Goal: Task Accomplishment & Management: Use online tool/utility

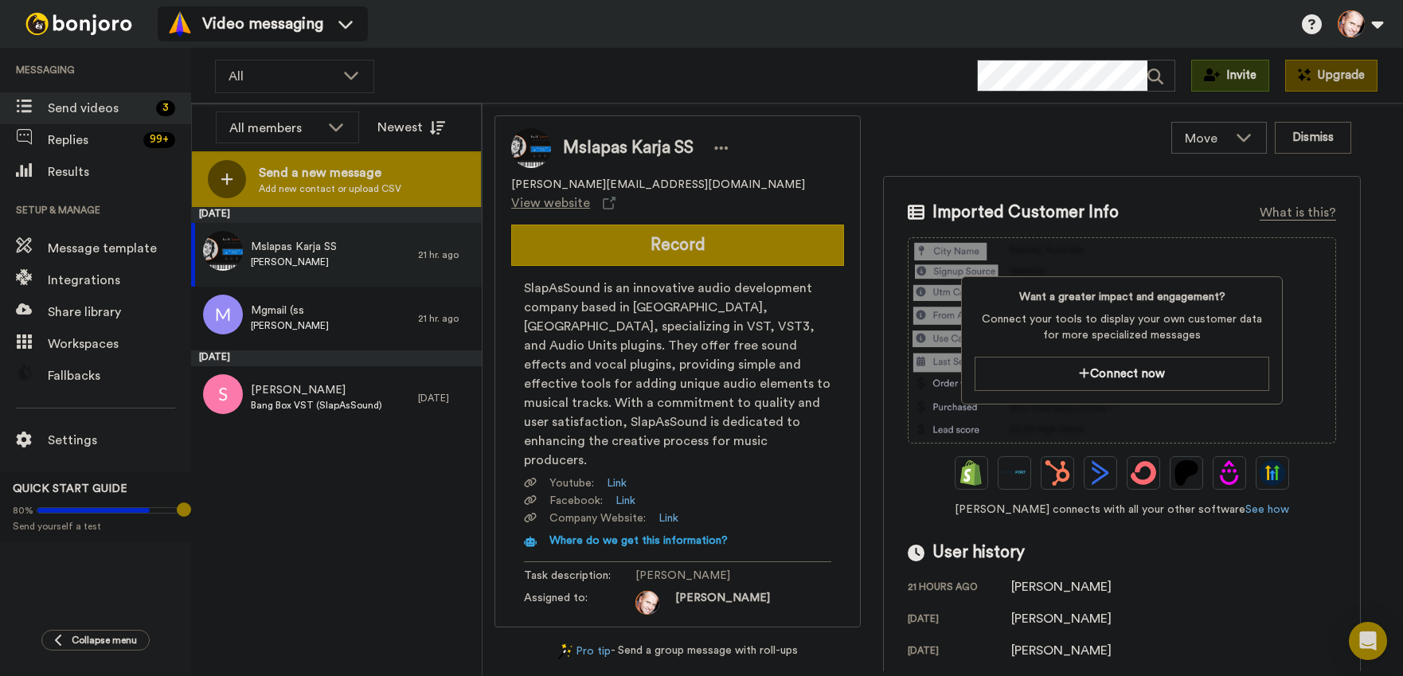
click at [297, 169] on span "Send a new message" at bounding box center [330, 172] width 143 height 19
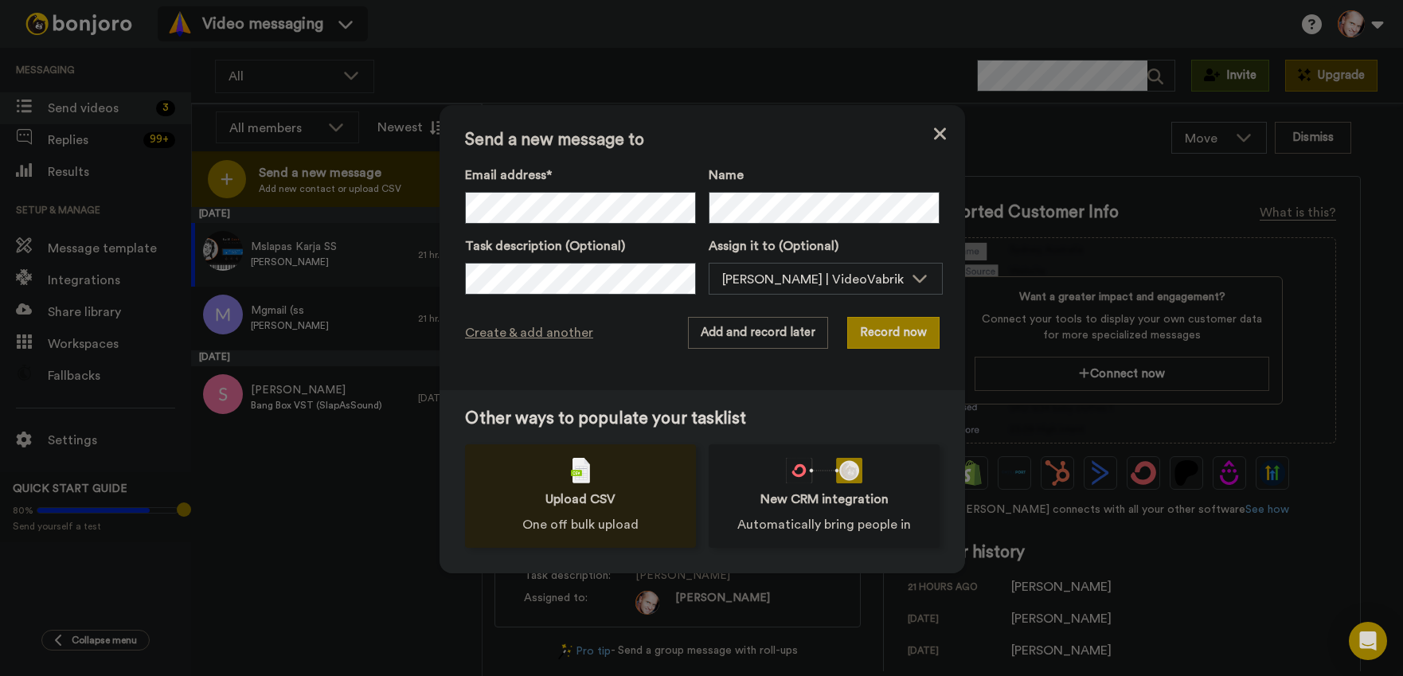
click at [586, 509] on div "Upload CSV One off bulk upload" at bounding box center [580, 496] width 231 height 104
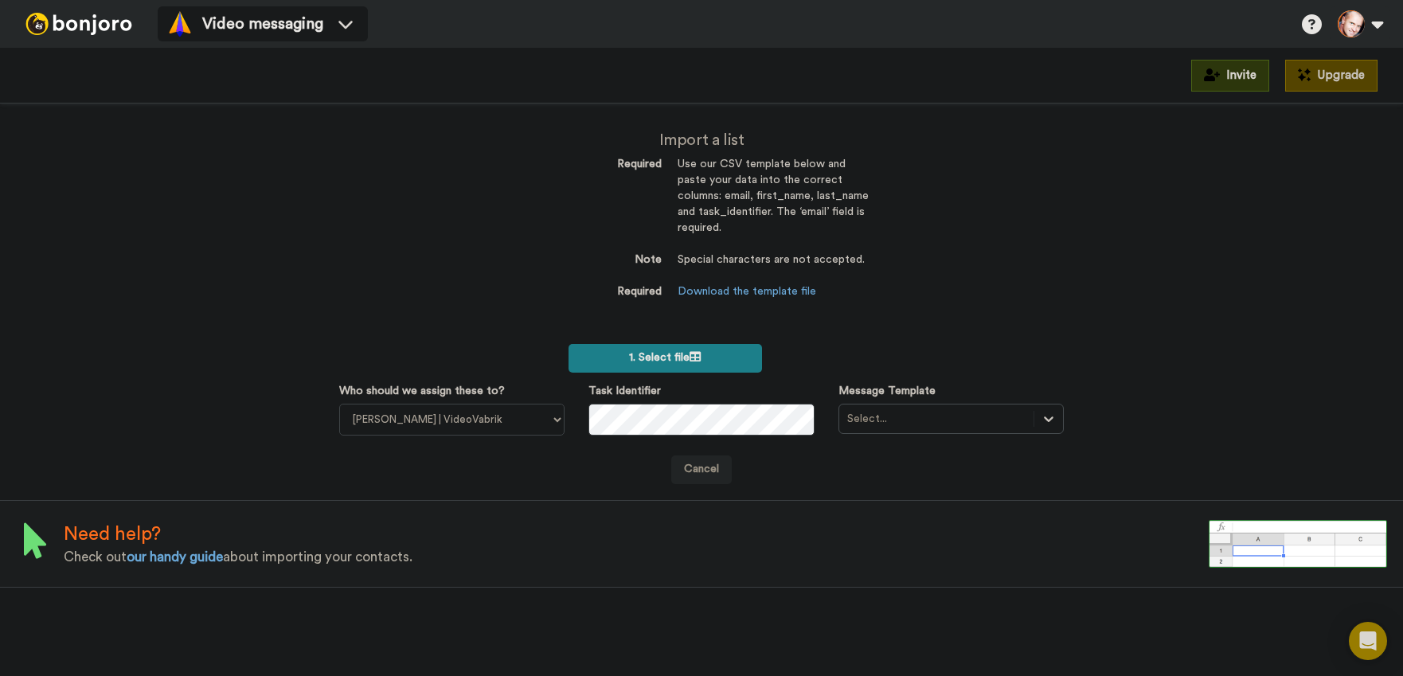
click at [657, 354] on span "1. Select file" at bounding box center [665, 357] width 72 height 11
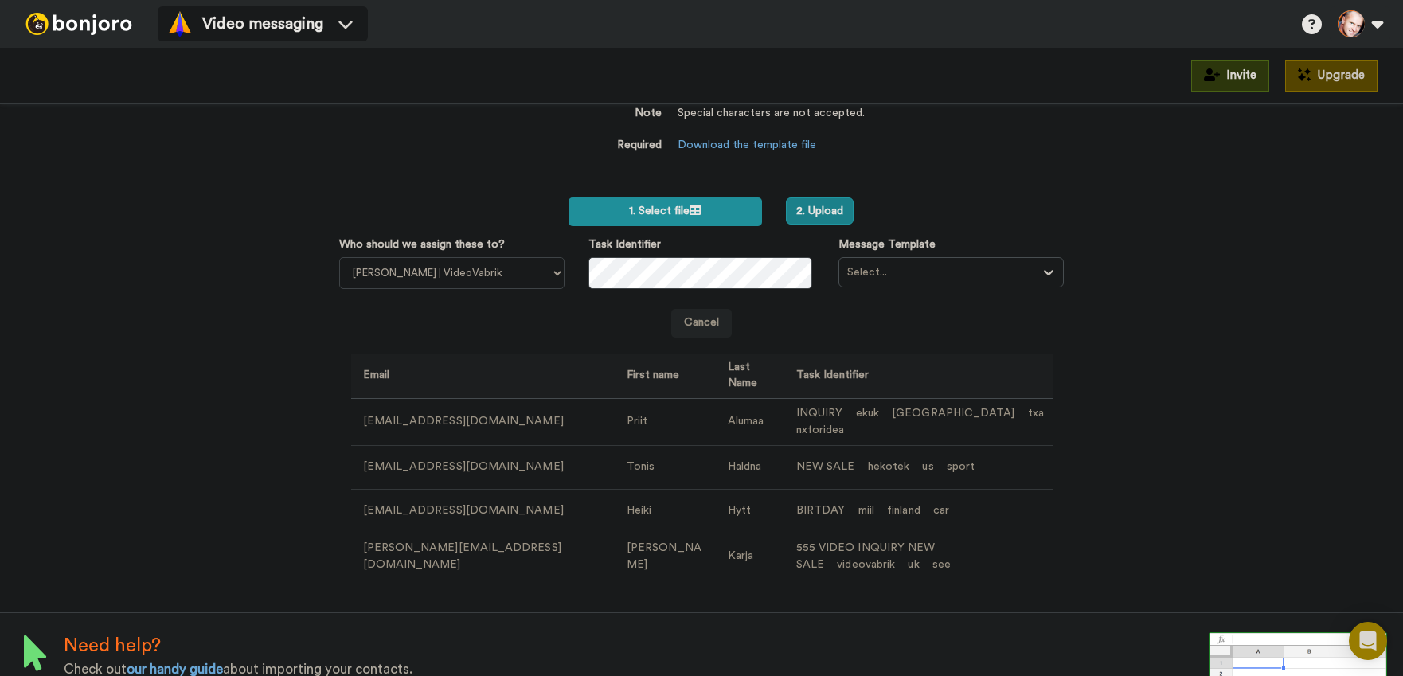
scroll to position [162, 0]
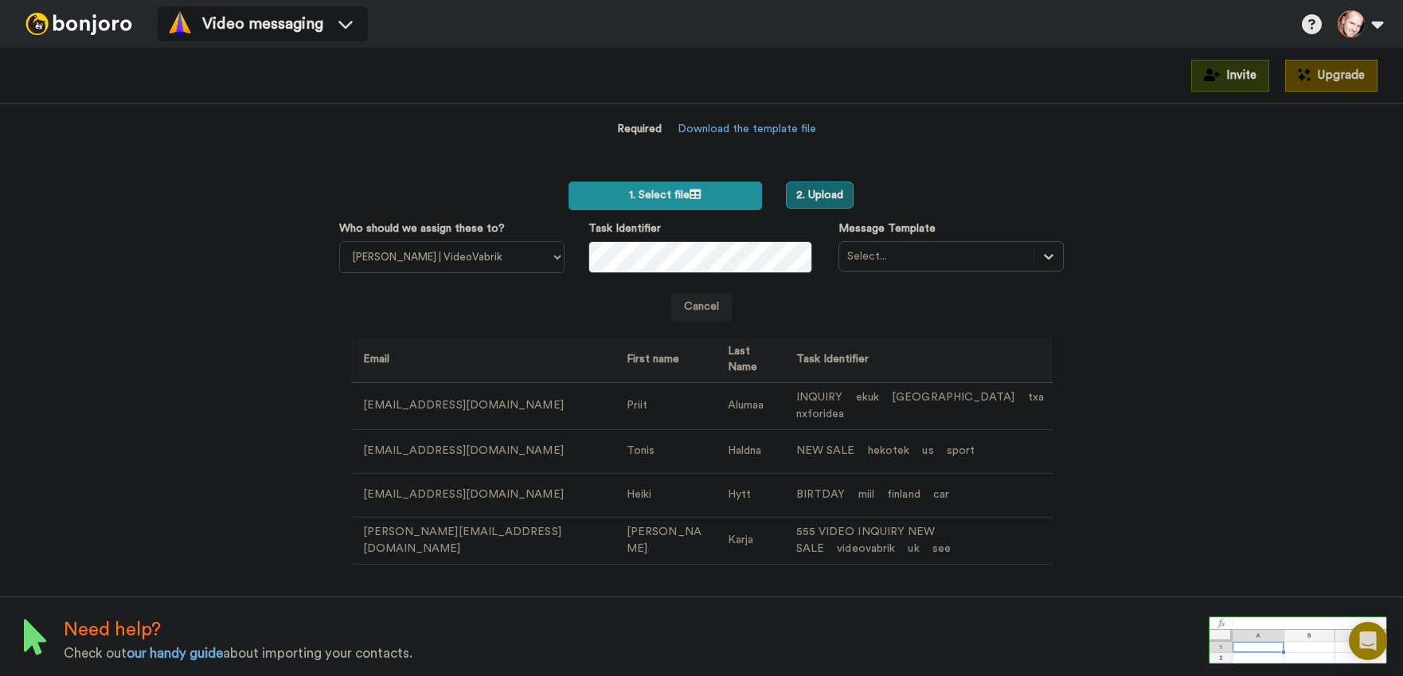
click at [832, 193] on button "2. Upload" at bounding box center [820, 195] width 68 height 27
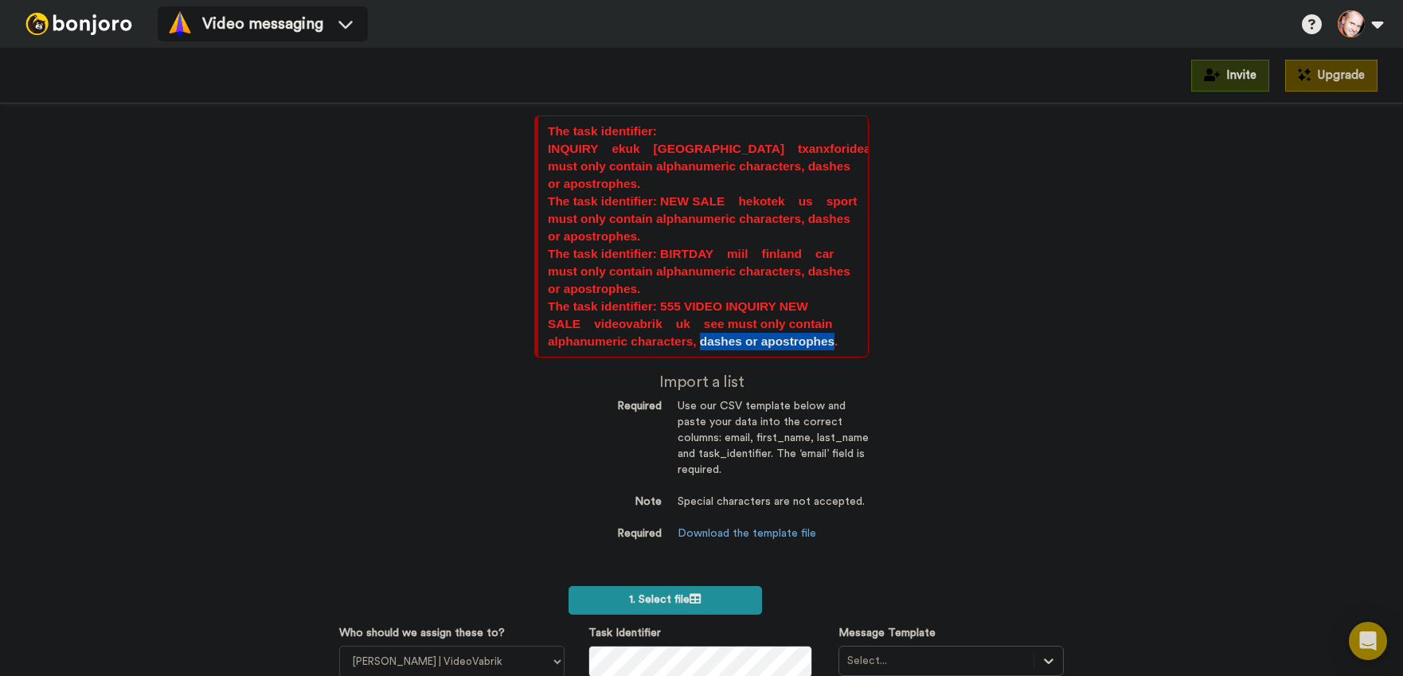
drag, startPoint x: 695, startPoint y: 340, endPoint x: 827, endPoint y: 341, distance: 132.2
click at [827, 341] on div "The task identifier: 555 VIDEO INQUIRY NEW SALE videovabrik uk see must only co…" at bounding box center [703, 324] width 311 height 53
copy div "dashes or apostrophes"
